Goal: Information Seeking & Learning: Check status

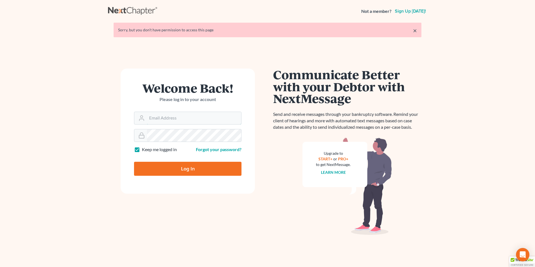
type input "[PERSON_NAME][EMAIL_ADDRESS][DOMAIN_NAME]"
click at [173, 170] on input "Log In" at bounding box center [188, 169] width 108 height 14
type input "Thinking..."
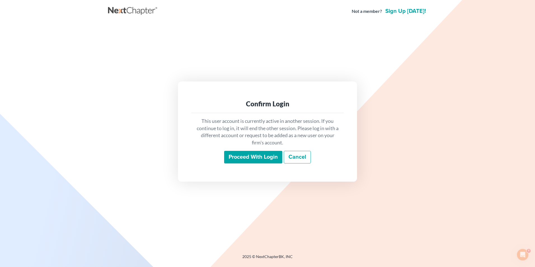
click at [231, 155] on input "Proceed with login" at bounding box center [253, 157] width 58 height 13
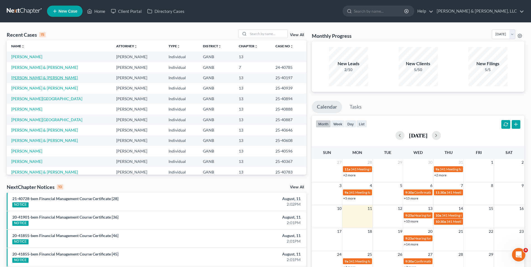
click at [37, 78] on link "[PERSON_NAME] & [PERSON_NAME]" at bounding box center [44, 77] width 67 height 5
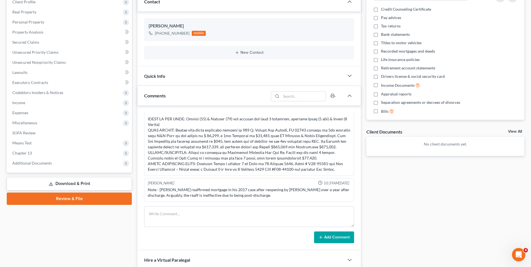
scroll to position [84, 0]
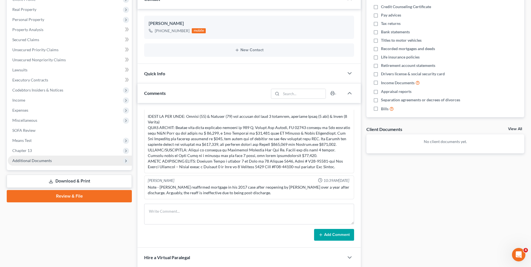
click at [45, 159] on span "Additional Documents" at bounding box center [31, 160] width 39 height 5
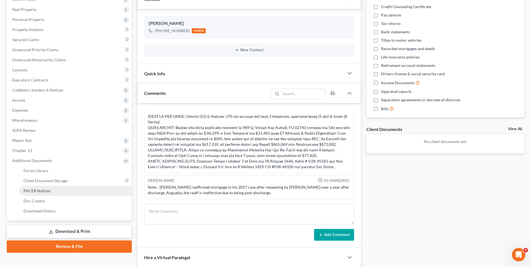
click at [44, 191] on span "PACER Notices" at bounding box center [37, 190] width 27 height 5
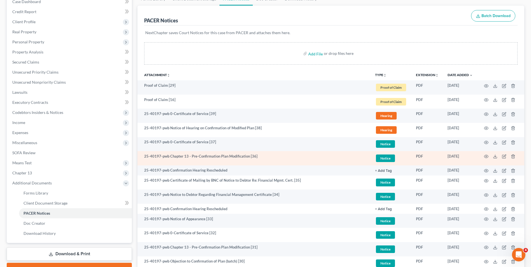
scroll to position [84, 0]
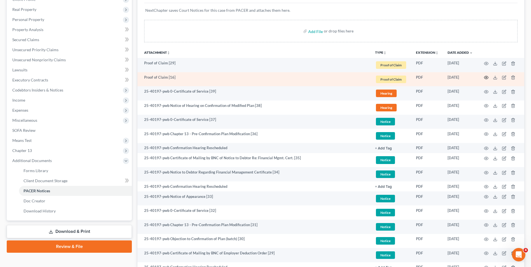
click at [486, 76] on icon "button" at bounding box center [486, 77] width 4 height 4
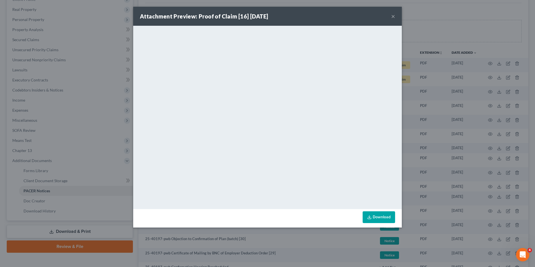
click at [392, 15] on button "×" at bounding box center [393, 16] width 4 height 7
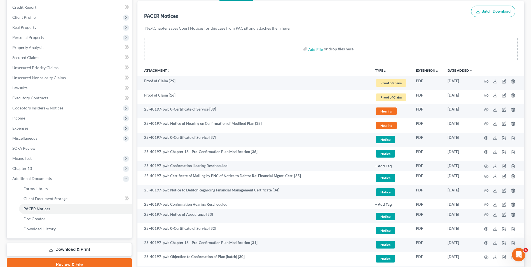
scroll to position [56, 0]
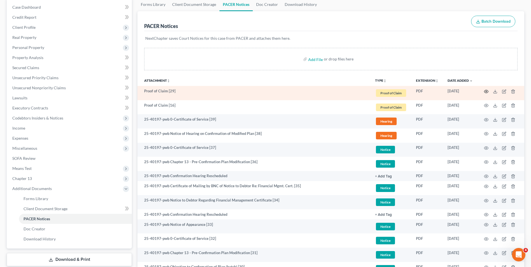
click at [487, 91] on icon "button" at bounding box center [486, 91] width 4 height 4
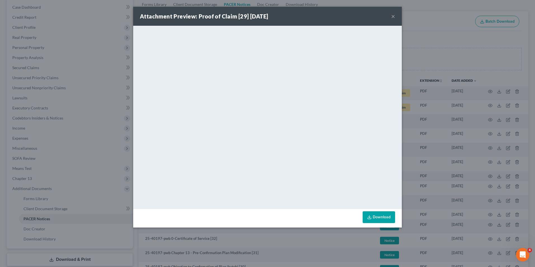
click at [393, 15] on button "×" at bounding box center [393, 16] width 4 height 7
